Goal: Find specific page/section: Find specific page/section

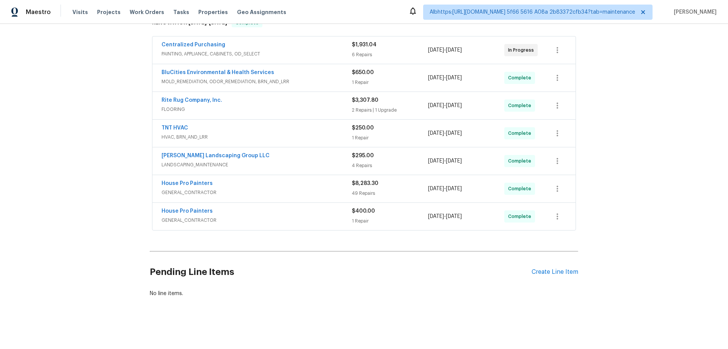
scroll to position [139, 0]
click at [113, 161] on div "Back to all projects [STREET_ADDRESS] 4 Beds | 2 1/2 Baths | Total: 2436 ft² | …" at bounding box center [364, 186] width 728 height 325
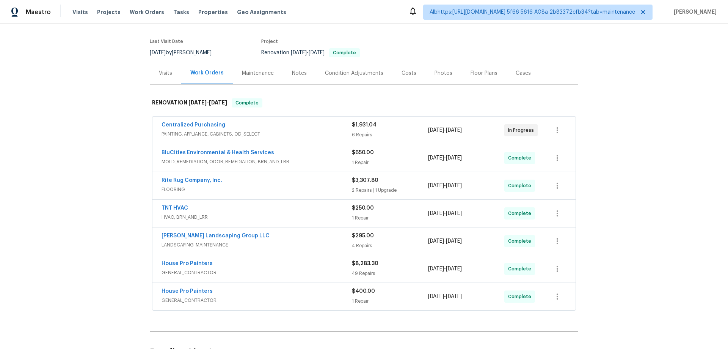
scroll to position [0, 0]
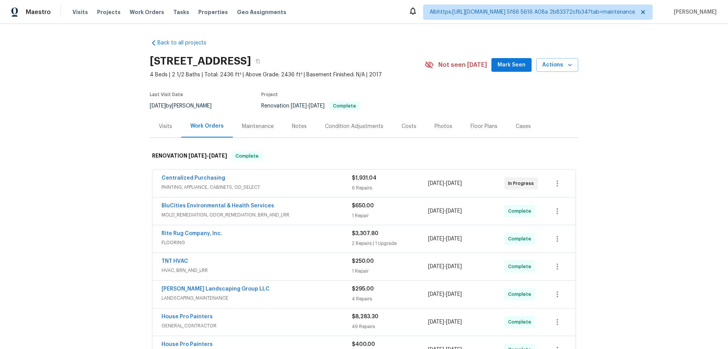
click at [68, 206] on div "Back to all projects [STREET_ADDRESS] 4 Beds | 2 1/2 Baths | Total: 2436 ft² | …" at bounding box center [364, 186] width 728 height 325
click at [123, 170] on div "Back to all projects [STREET_ADDRESS] 4 Beds | 2 1/2 Baths | Total: 2436 ft² | …" at bounding box center [364, 186] width 728 height 325
click at [93, 204] on div "Back to all projects [STREET_ADDRESS] 4 Beds | 2 1/2 Baths | Total: 2436 ft² | …" at bounding box center [364, 186] width 728 height 325
click at [107, 172] on div "Back to all projects [STREET_ADDRESS] 4 Beds | 2 1/2 Baths | Total: 2436 ft² | …" at bounding box center [364, 186] width 728 height 325
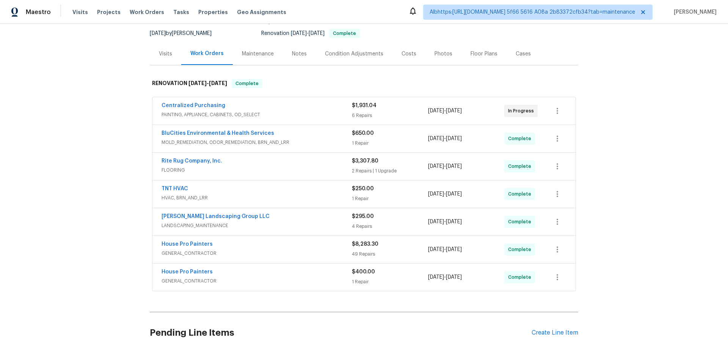
scroll to position [76, 0]
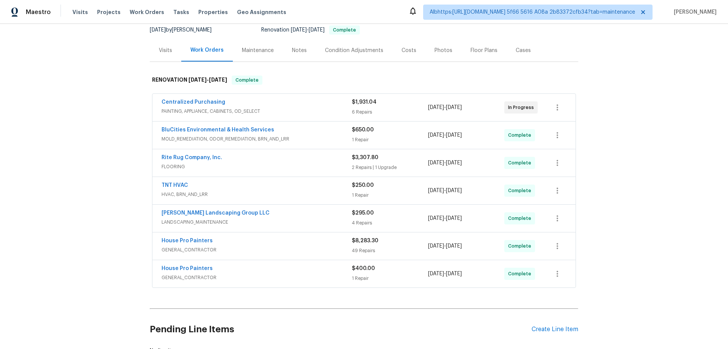
drag, startPoint x: 68, startPoint y: 159, endPoint x: 69, endPoint y: 150, distance: 8.9
click at [69, 153] on div "Back to all projects [STREET_ADDRESS] 4 Beds | 2 1/2 Baths | Total: 2436 ft² | …" at bounding box center [364, 186] width 728 height 325
click at [52, 185] on div "Back to all projects [STREET_ADDRESS] 4 Beds | 2 1/2 Baths | Total: 2436 ft² | …" at bounding box center [364, 186] width 728 height 325
click at [76, 208] on div "Back to all projects [STREET_ADDRESS] 4 Beds | 2 1/2 Baths | Total: 2436 ft² | …" at bounding box center [364, 186] width 728 height 325
click at [113, 149] on div "Back to all projects [STREET_ADDRESS] 4 Beds | 2 1/2 Baths | Total: 2436 ft² | …" at bounding box center [364, 186] width 728 height 325
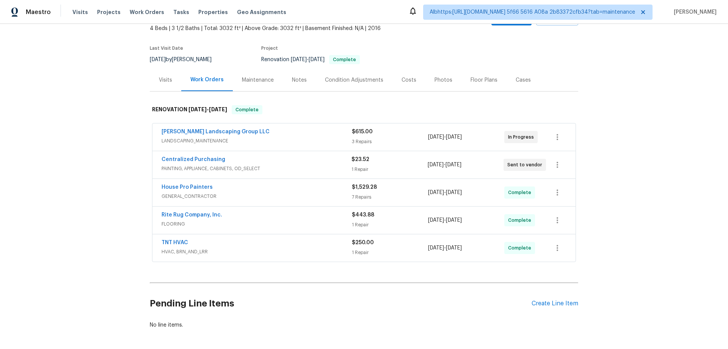
scroll to position [46, 0]
click at [113, 192] on div "Back to all projects 4014 Ethan Ave, Mount Juliet, TN 37122 4 Beds | 3 1/2 Bath…" at bounding box center [364, 186] width 728 height 325
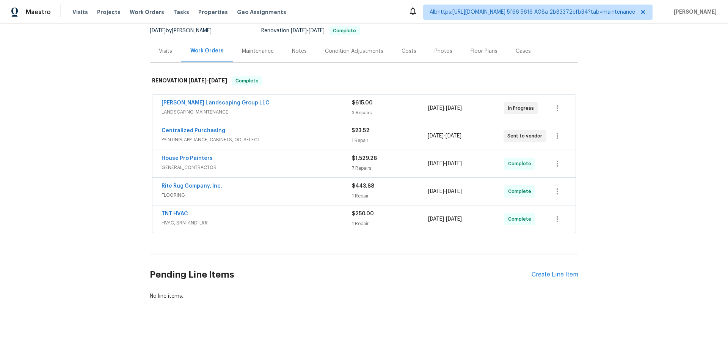
scroll to position [76, 0]
click at [84, 218] on div "Back to all projects 4014 Ethan Ave, Mount Juliet, TN 37122 4 Beds | 3 1/2 Bath…" at bounding box center [364, 186] width 728 height 325
